Goal: Find specific page/section: Find specific page/section

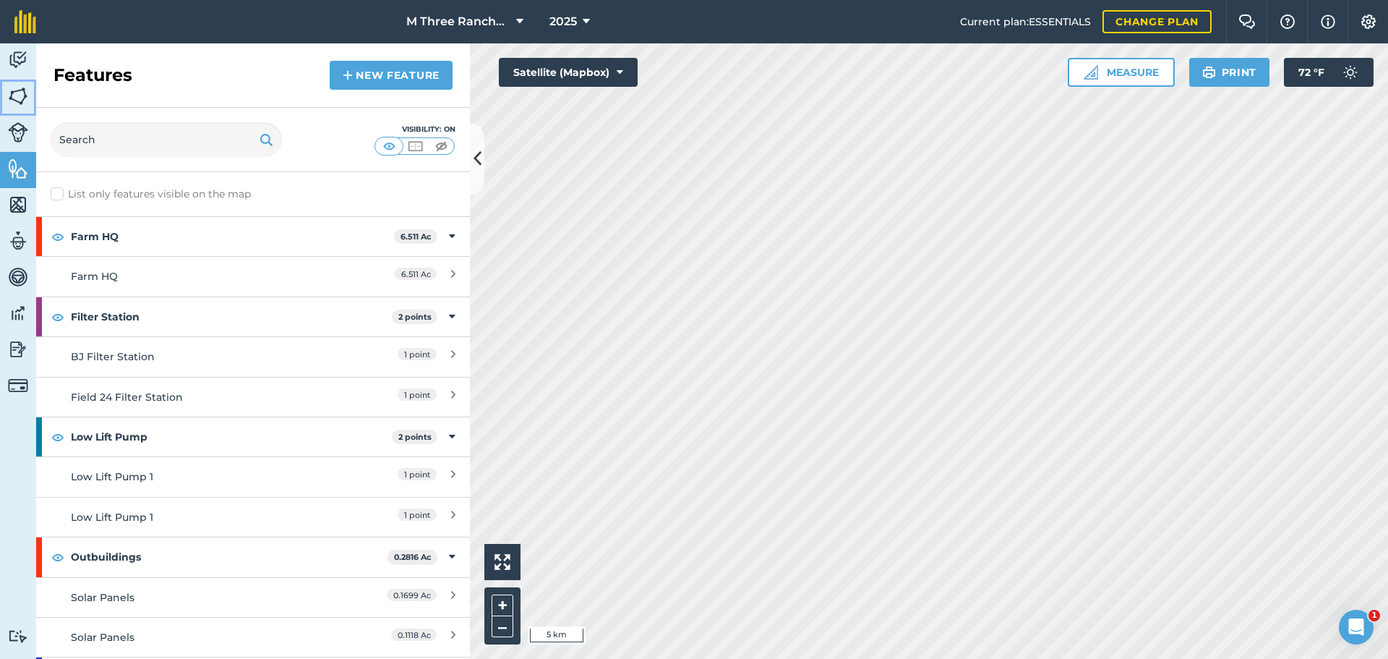
click at [18, 101] on img at bounding box center [18, 96] width 20 height 22
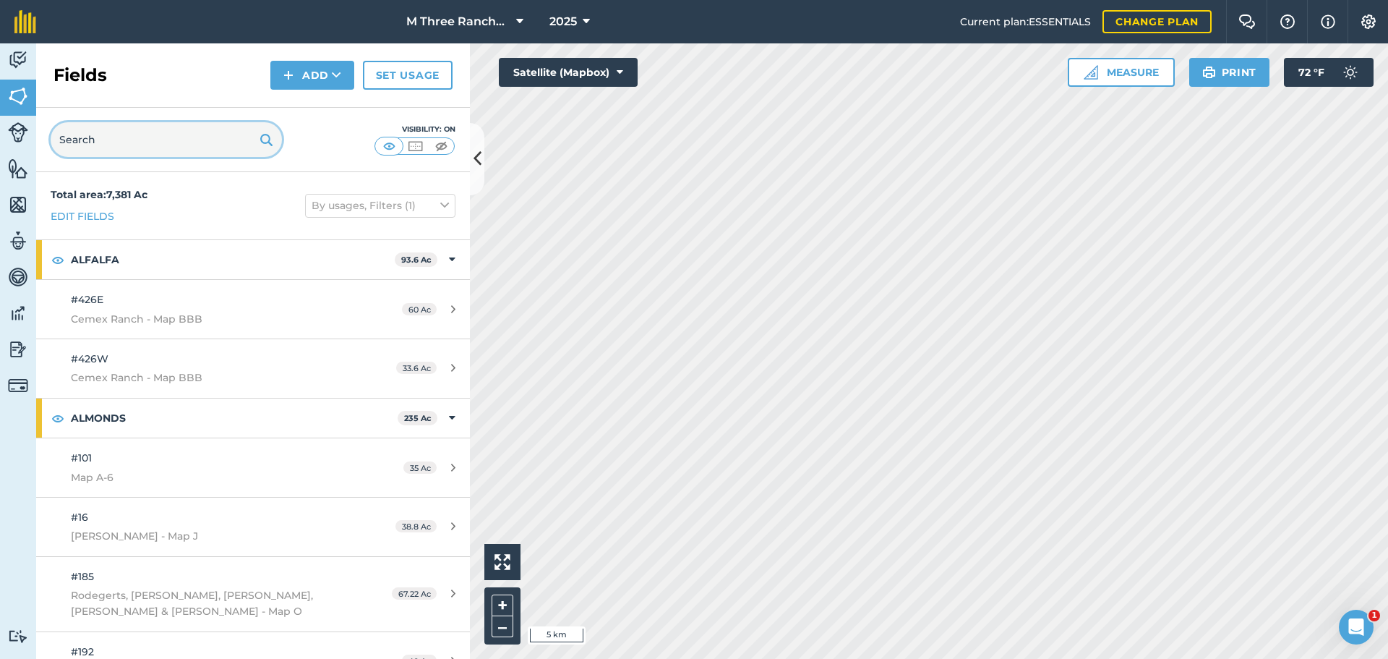
click at [120, 141] on input "text" at bounding box center [166, 139] width 231 height 35
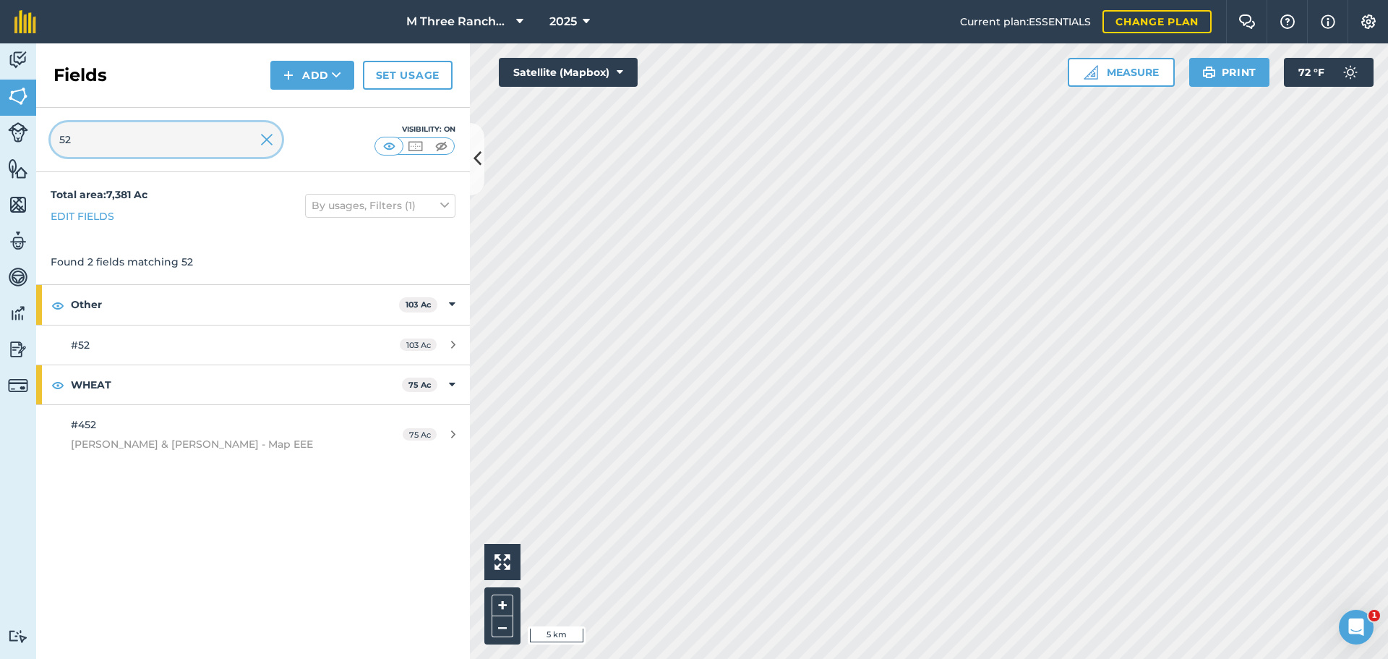
type input "52"
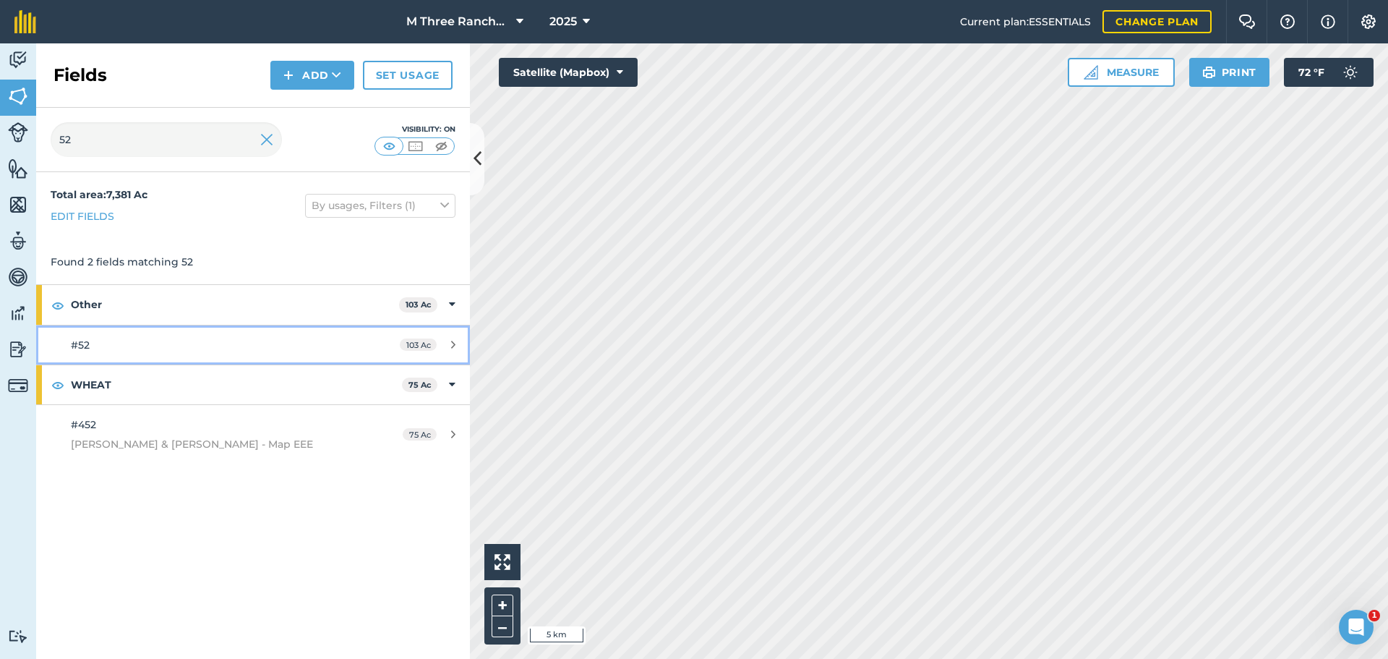
click at [111, 350] on div "#52" at bounding box center [207, 345] width 272 height 16
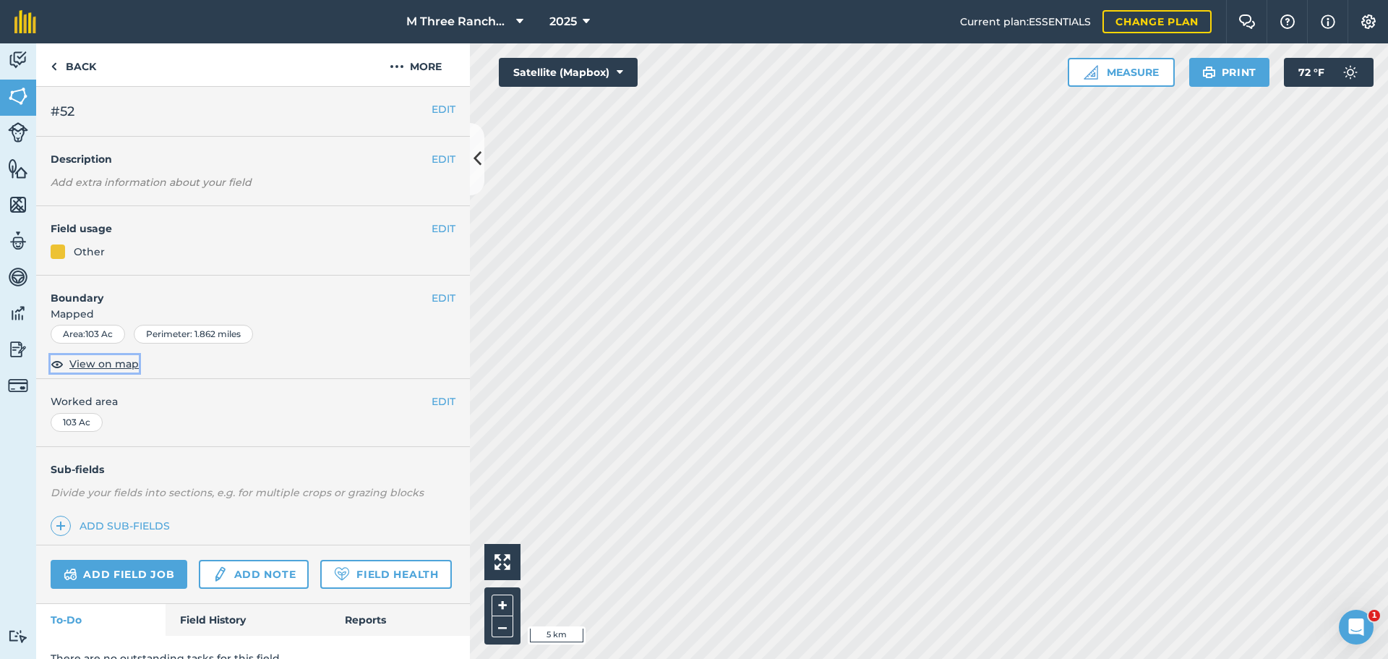
click at [109, 367] on span "View on map" at bounding box center [103, 364] width 69 height 16
click at [480, 155] on icon at bounding box center [478, 158] width 8 height 25
